Goal: Task Accomplishment & Management: Manage account settings

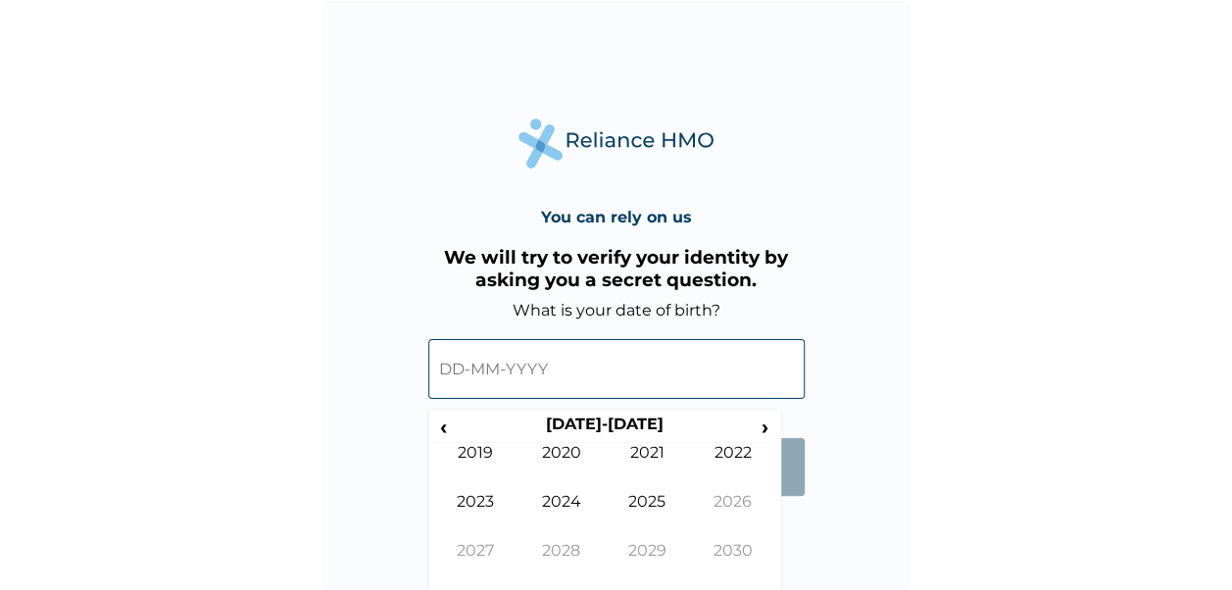
click at [469, 363] on input "text" at bounding box center [616, 369] width 376 height 60
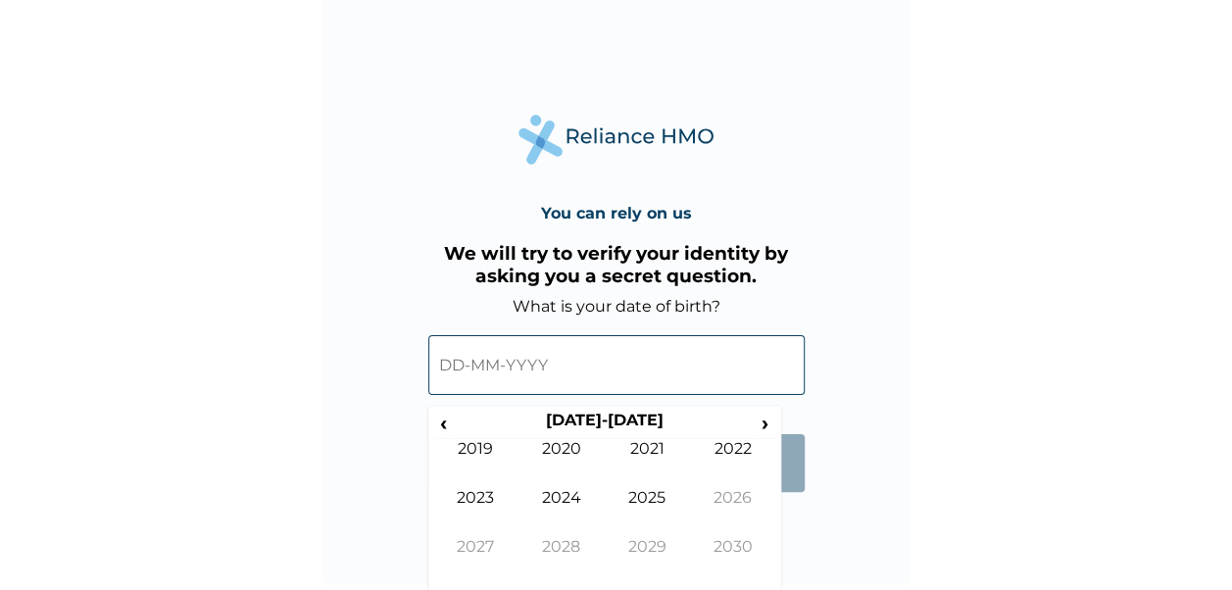
click at [454, 423] on th "[DATE]-[DATE]" at bounding box center [604, 424] width 301 height 27
click at [443, 424] on span "‹" at bounding box center [443, 423] width 21 height 25
click at [567, 492] on td "1994" at bounding box center [561, 512] width 86 height 49
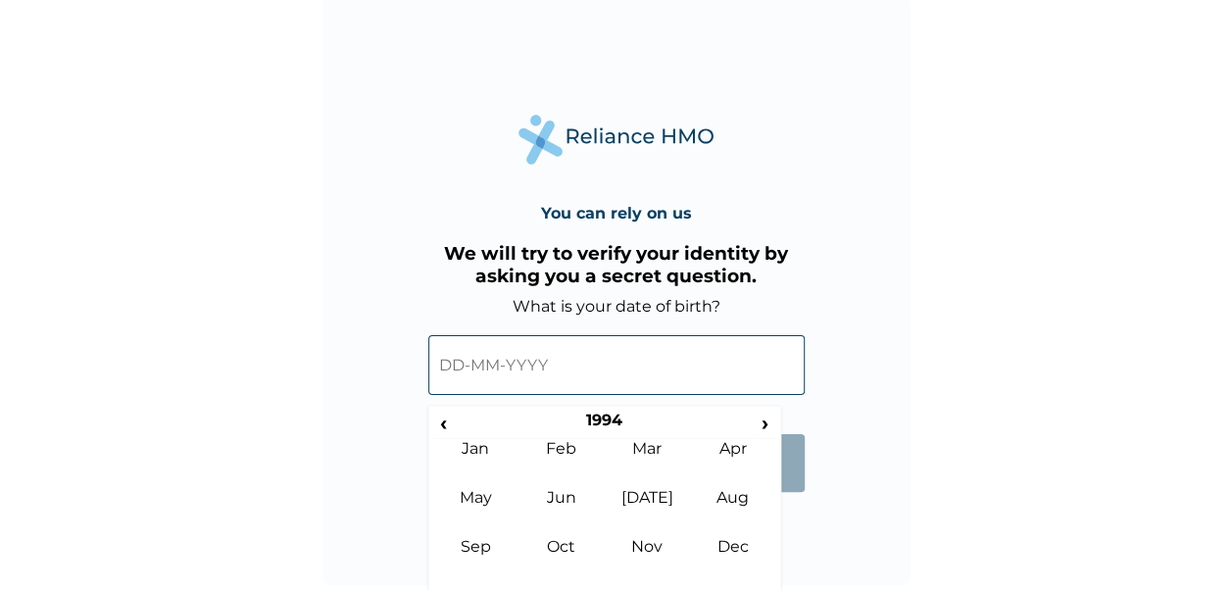
click at [561, 549] on td "Oct" at bounding box center [561, 561] width 86 height 49
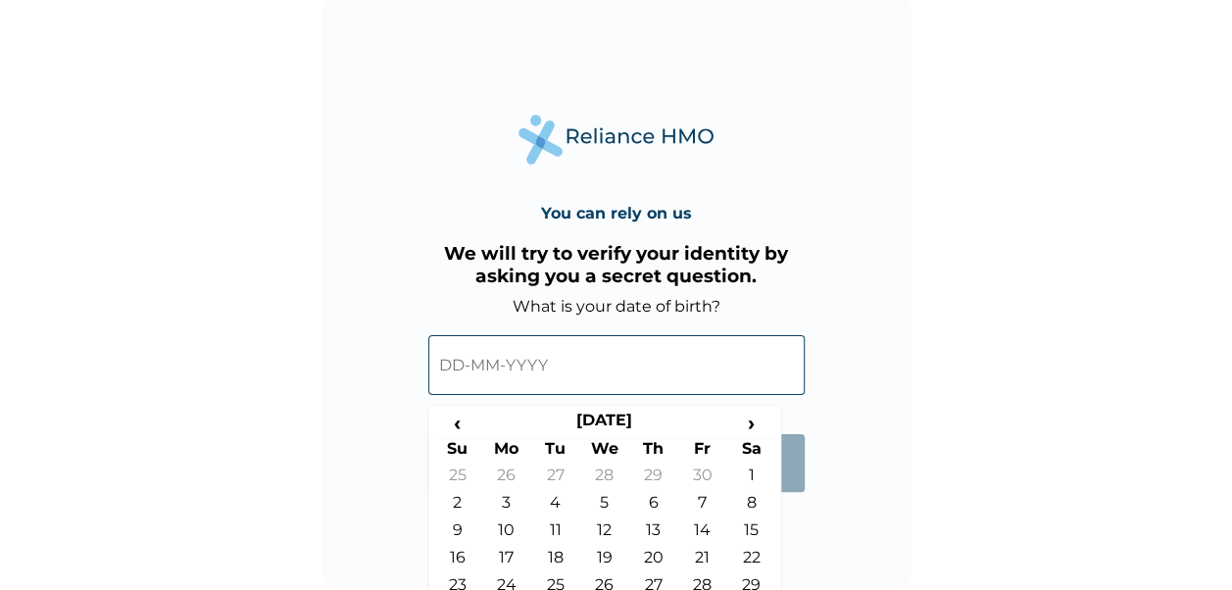
click at [512, 551] on td "17" at bounding box center [506, 561] width 49 height 27
type input "[DATE]"
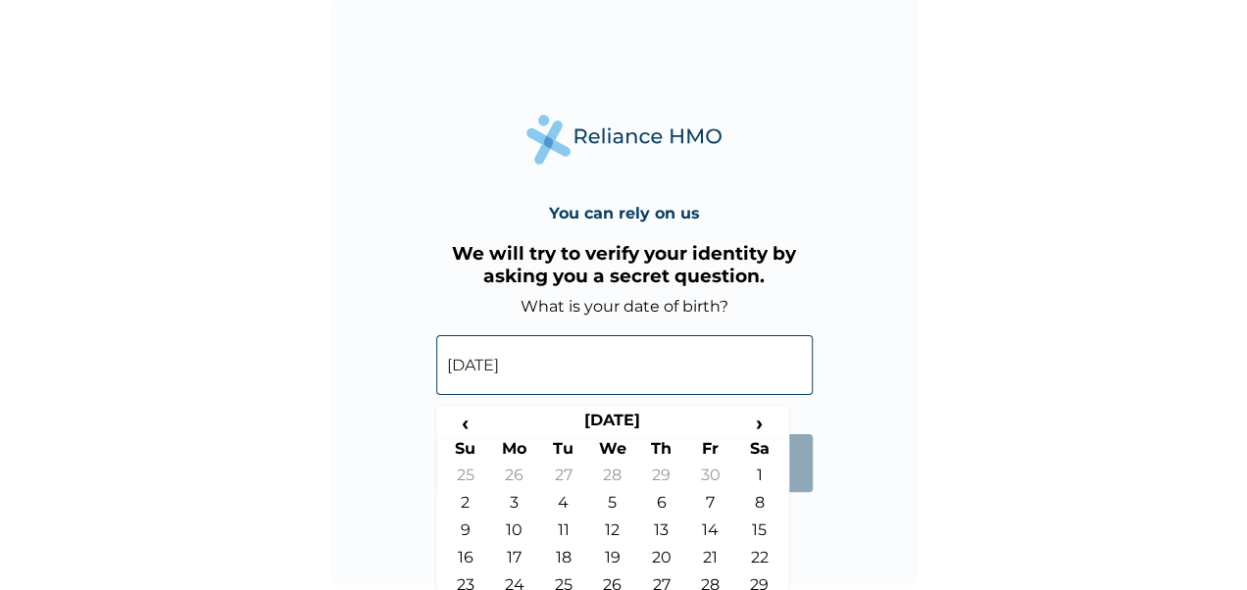
scroll to position [0, 0]
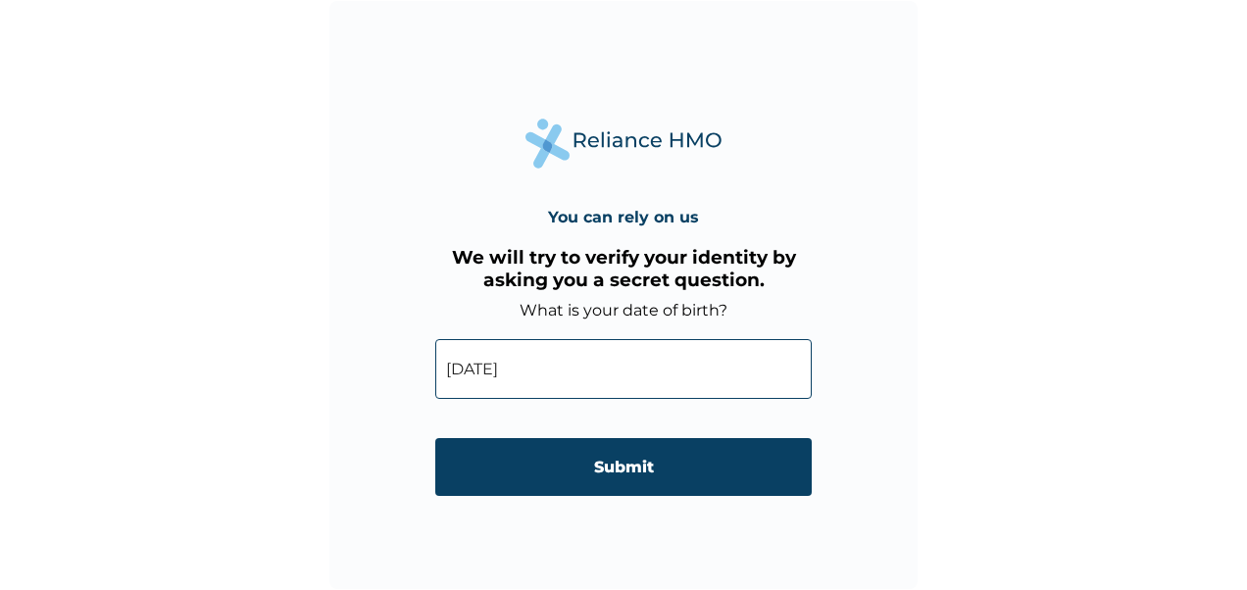
click at [647, 474] on input "Submit" at bounding box center [623, 467] width 376 height 58
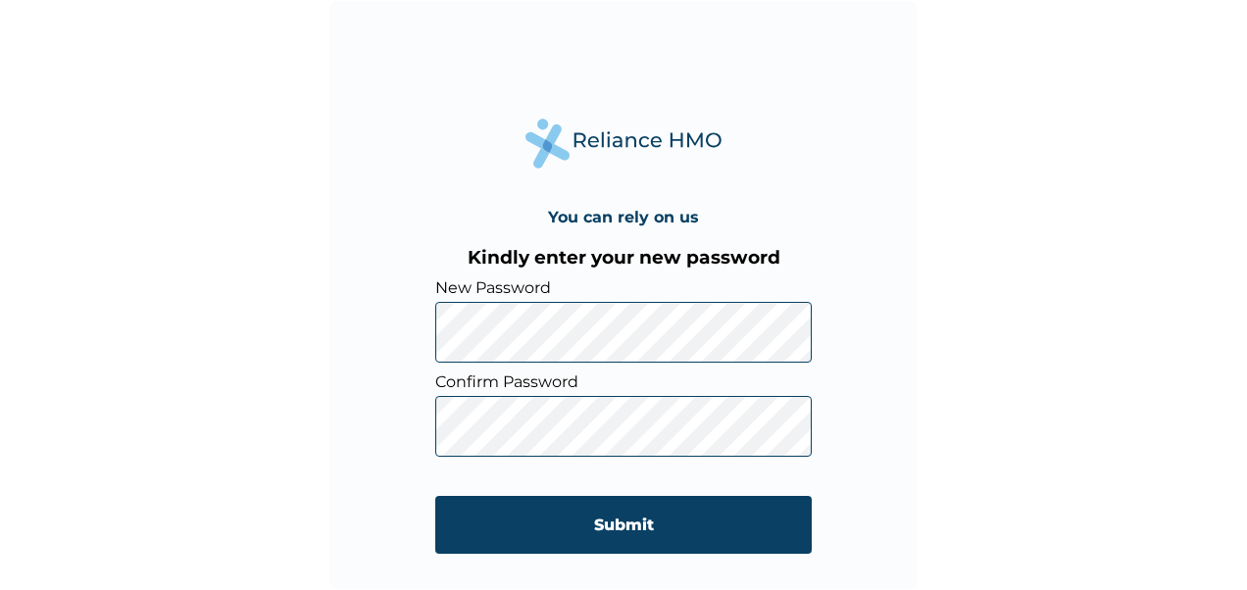
drag, startPoint x: 668, startPoint y: 518, endPoint x: 697, endPoint y: 496, distance: 36.3
click at [670, 518] on input "Submit" at bounding box center [623, 525] width 376 height 58
